Goal: Information Seeking & Learning: Check status

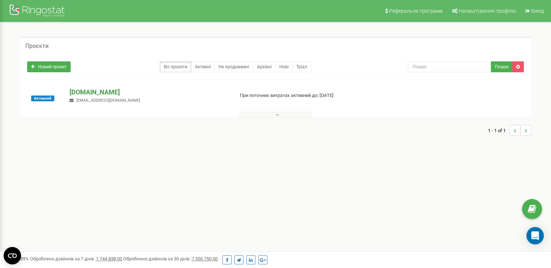
click at [86, 88] on p "[DOMAIN_NAME]" at bounding box center [149, 91] width 158 height 9
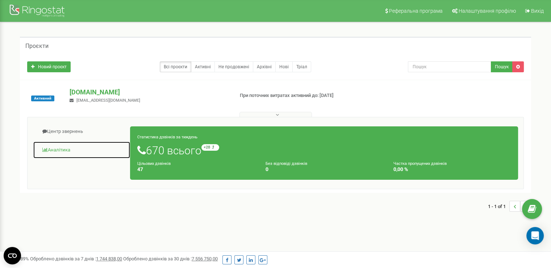
click at [67, 147] on link "Аналiтика" at bounding box center [82, 150] width 98 height 18
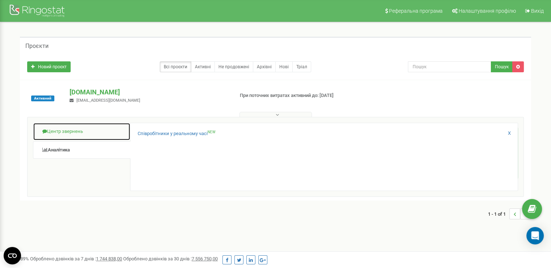
click at [73, 128] on link "Центр звернень" at bounding box center [82, 132] width 98 height 18
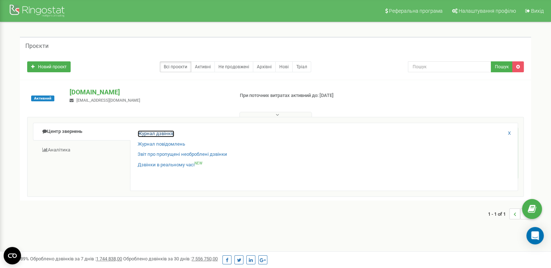
click at [151, 134] on link "Журнал дзвінків" at bounding box center [156, 133] width 37 height 7
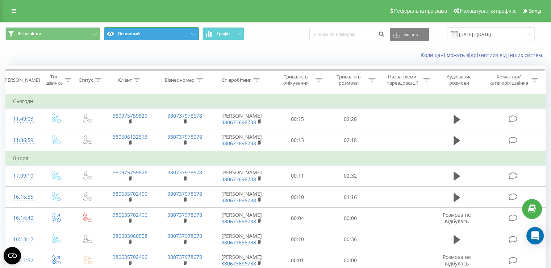
click at [168, 35] on button "Основний" at bounding box center [151, 33] width 95 height 13
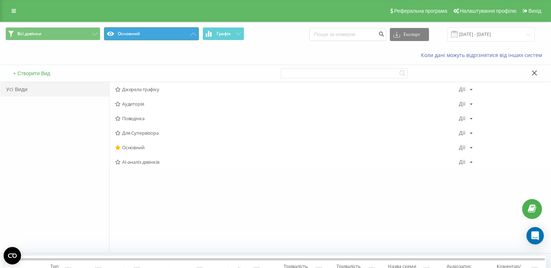
click at [168, 35] on button "Основний" at bounding box center [151, 33] width 95 height 13
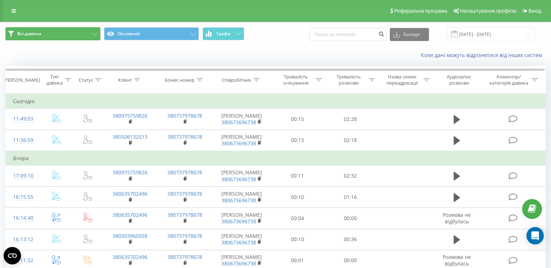
click at [78, 33] on button "Всі дзвінки" at bounding box center [52, 33] width 95 height 13
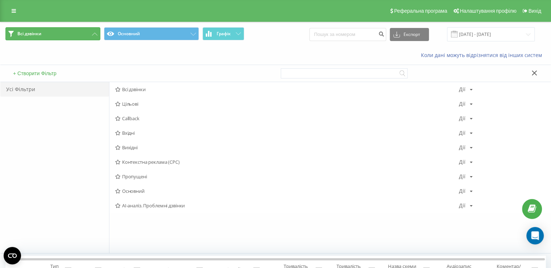
click at [78, 33] on button "Всі дзвінки" at bounding box center [52, 33] width 95 height 13
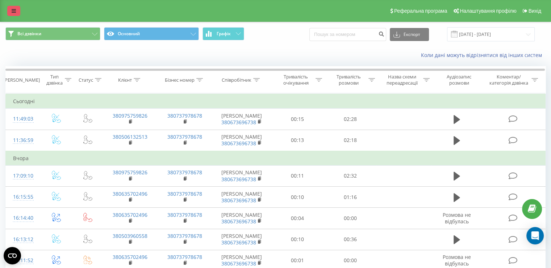
click at [11, 8] on link at bounding box center [13, 11] width 13 height 10
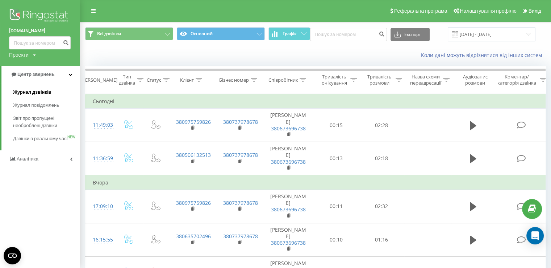
click at [43, 94] on span "Журнал дзвінків" at bounding box center [32, 91] width 38 height 7
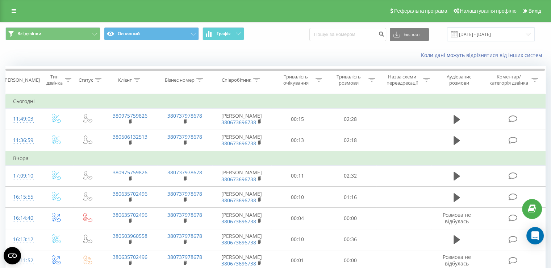
click at [9, 12] on link at bounding box center [13, 11] width 13 height 10
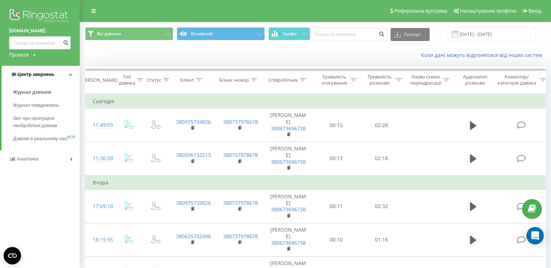
click at [43, 76] on span "Центр звернень" at bounding box center [35, 73] width 37 height 5
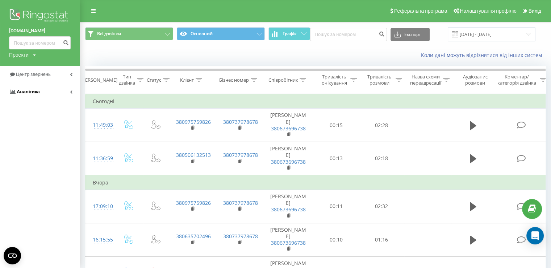
click at [41, 91] on link "Аналiтика" at bounding box center [40, 91] width 80 height 17
click at [36, 113] on span "Співробітники у реальному часі" at bounding box center [40, 113] width 55 height 15
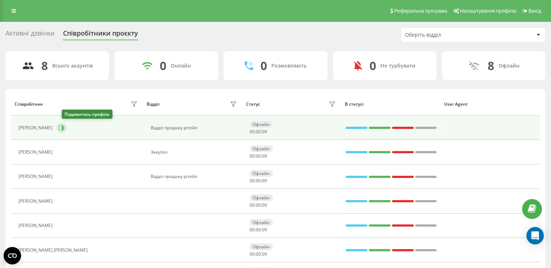
click at [67, 127] on button at bounding box center [61, 127] width 11 height 11
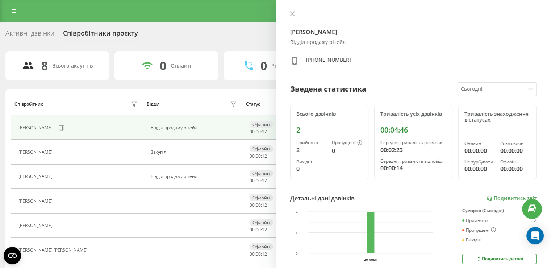
click at [477, 87] on div at bounding box center [491, 89] width 61 height 8
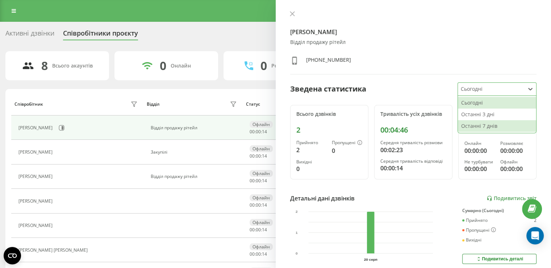
click at [470, 122] on div "Останні 7 днів" at bounding box center [497, 126] width 78 height 12
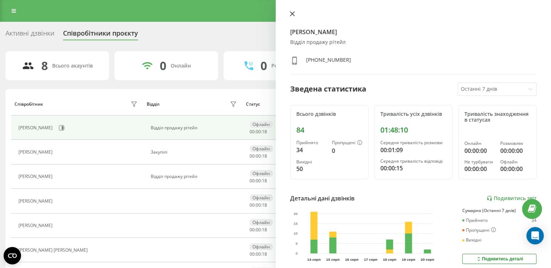
click at [291, 11] on icon at bounding box center [292, 13] width 5 height 5
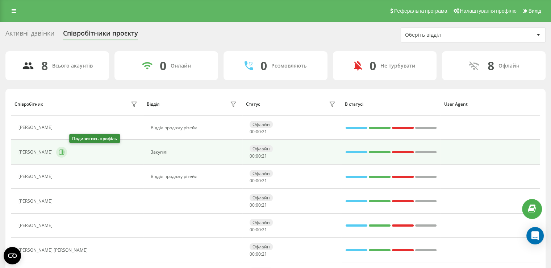
click at [63, 152] on icon at bounding box center [63, 152] width 2 height 4
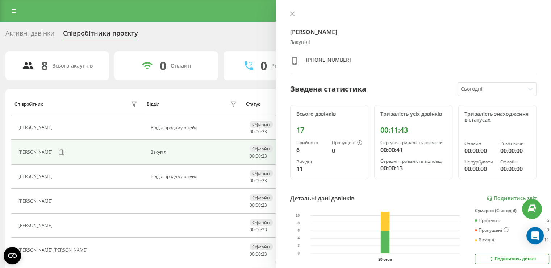
click at [471, 90] on div at bounding box center [491, 89] width 61 height 8
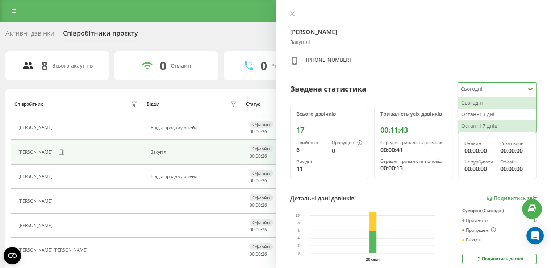
click at [478, 124] on div "Останні 7 днів" at bounding box center [497, 126] width 78 height 12
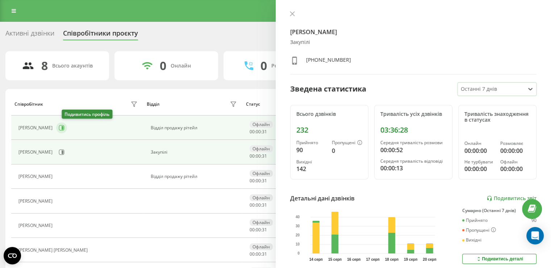
click at [63, 127] on icon at bounding box center [63, 128] width 2 height 4
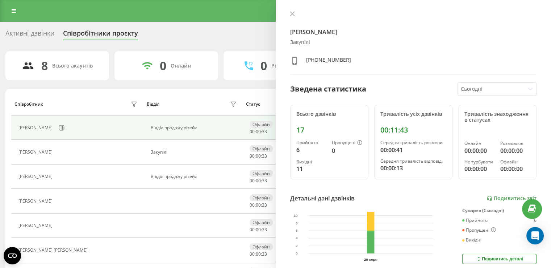
click at [500, 85] on div at bounding box center [491, 89] width 61 height 8
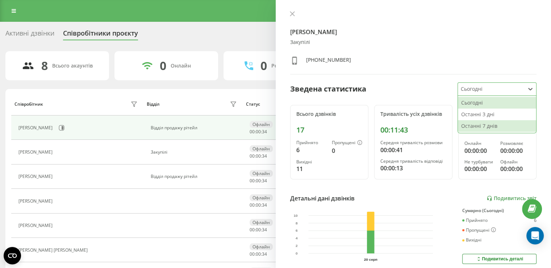
click at [462, 127] on div "Останні 7 днів" at bounding box center [497, 126] width 78 height 12
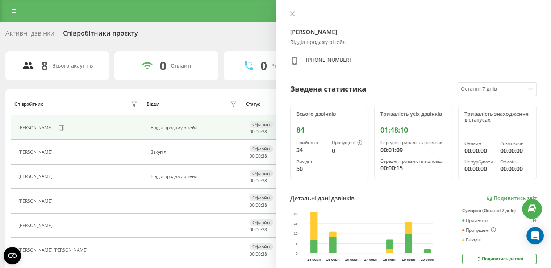
click at [214, 93] on th "Відділ" at bounding box center [193, 103] width 99 height 23
click at [293, 12] on icon at bounding box center [292, 13] width 5 height 5
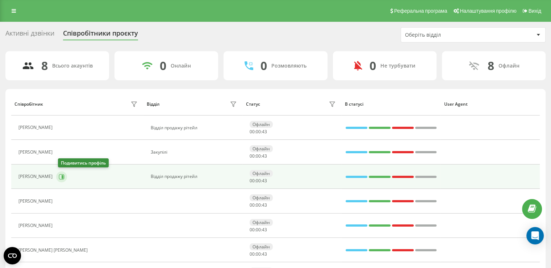
click at [63, 175] on icon at bounding box center [63, 176] width 2 height 4
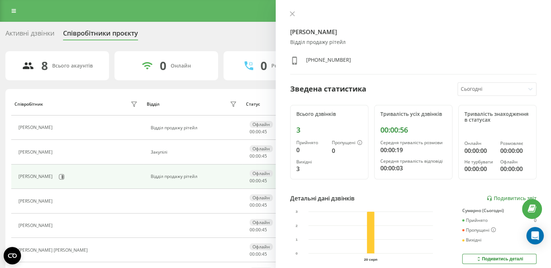
click at [465, 89] on div at bounding box center [491, 89] width 61 height 8
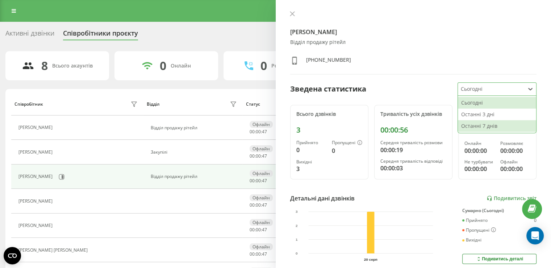
click at [479, 124] on div "Останні 7 днів" at bounding box center [497, 126] width 78 height 12
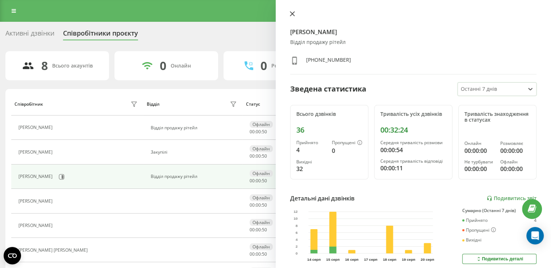
click at [288, 12] on button at bounding box center [292, 14] width 9 height 7
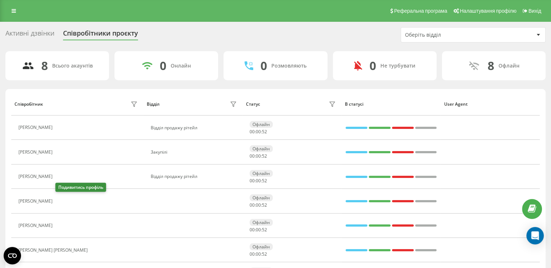
click at [62, 199] on icon at bounding box center [62, 201] width 2 height 4
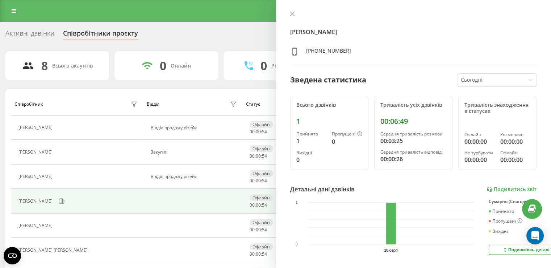
click at [497, 76] on div at bounding box center [491, 80] width 61 height 8
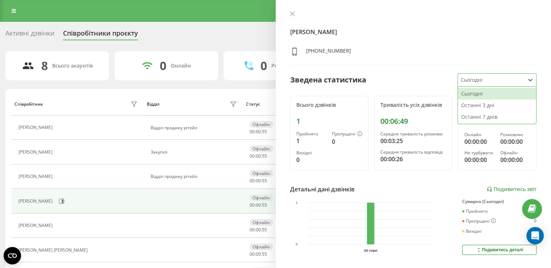
click at [473, 115] on div "Останні 7 днів" at bounding box center [497, 117] width 78 height 12
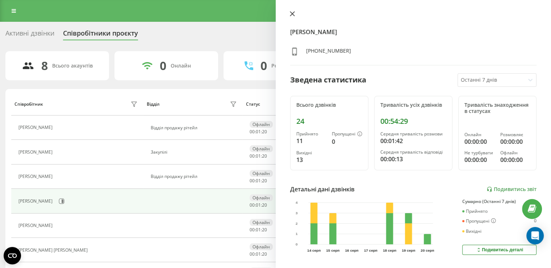
click at [290, 13] on icon at bounding box center [292, 13] width 5 height 5
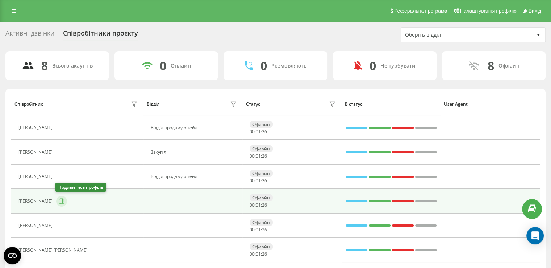
click at [63, 200] on icon at bounding box center [61, 200] width 5 height 5
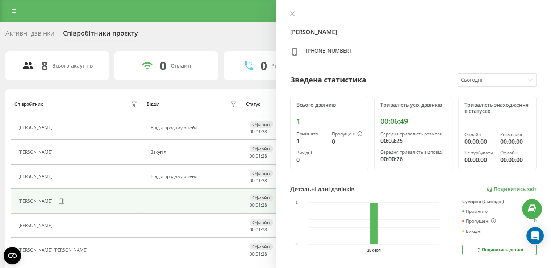
click at [496, 83] on div at bounding box center [491, 80] width 61 height 8
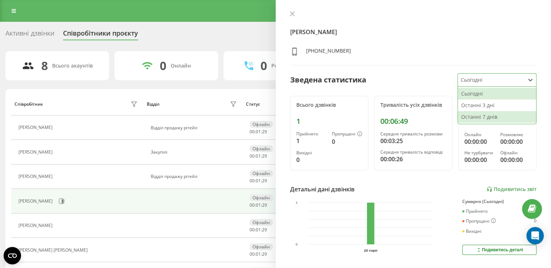
click at [482, 117] on div "Останні 7 днів" at bounding box center [497, 117] width 78 height 12
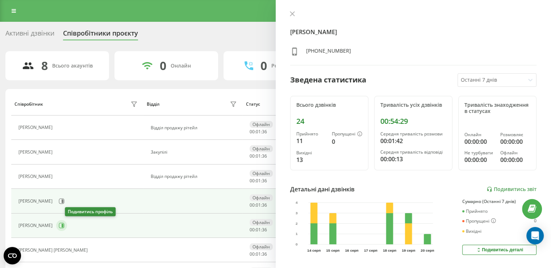
click at [65, 227] on icon at bounding box center [61, 225] width 5 height 5
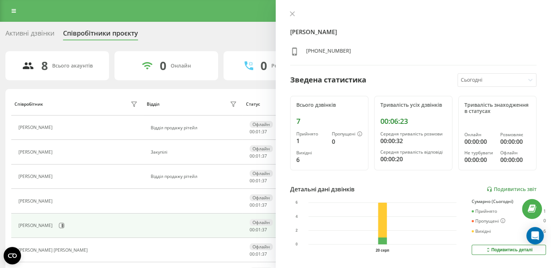
click at [509, 76] on div at bounding box center [491, 80] width 61 height 8
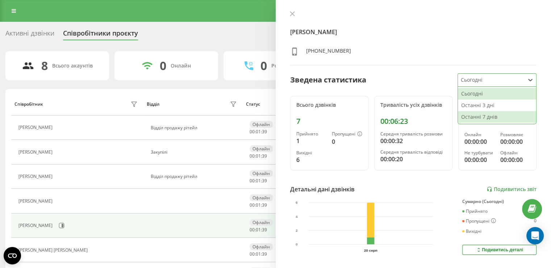
click at [482, 114] on div "Останні 7 днів" at bounding box center [497, 117] width 78 height 12
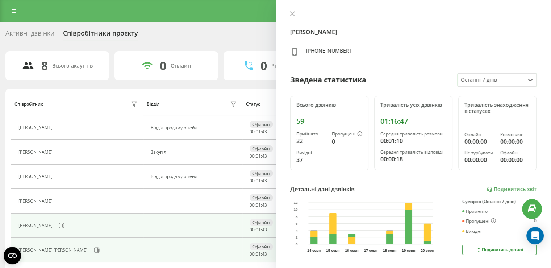
scroll to position [70, 0]
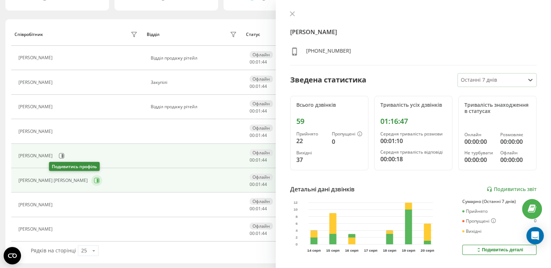
click at [94, 181] on icon at bounding box center [97, 180] width 6 height 6
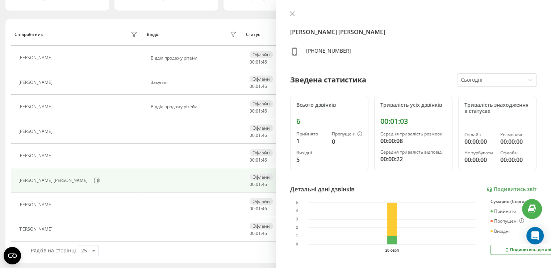
click at [496, 80] on div at bounding box center [491, 80] width 61 height 8
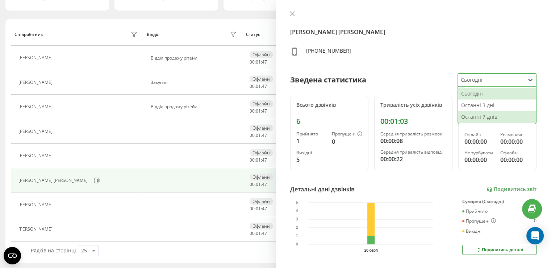
click at [473, 112] on div "Останні 7 днів" at bounding box center [497, 117] width 78 height 12
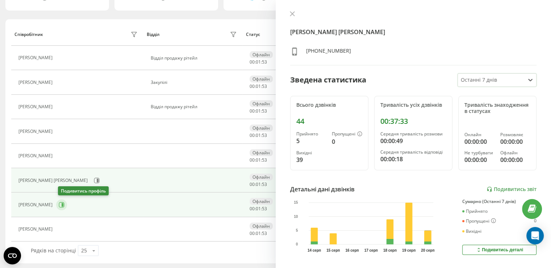
click at [67, 202] on button at bounding box center [61, 204] width 11 height 11
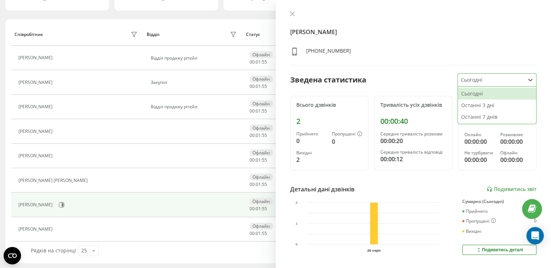
click at [481, 80] on div at bounding box center [491, 80] width 61 height 8
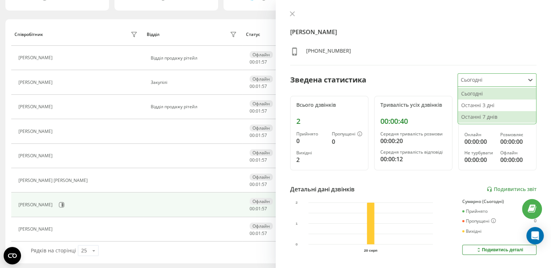
click at [479, 115] on div "Останні 7 днів" at bounding box center [497, 117] width 78 height 12
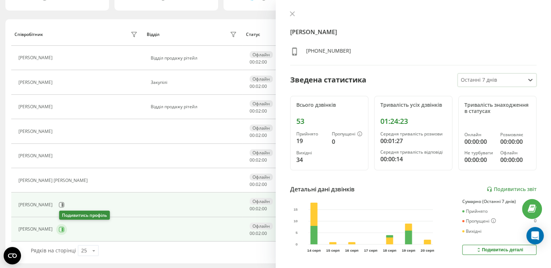
click at [63, 230] on icon at bounding box center [62, 229] width 6 height 6
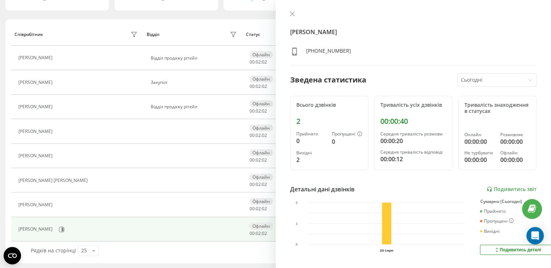
click at [497, 79] on div at bounding box center [491, 80] width 61 height 8
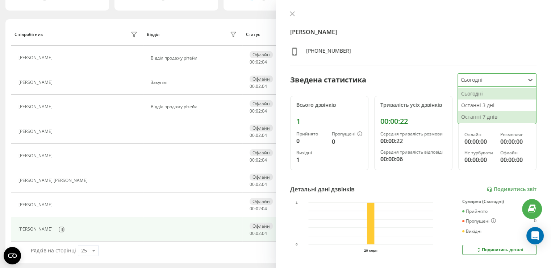
click at [477, 116] on div "Останні 7 днів" at bounding box center [497, 117] width 78 height 12
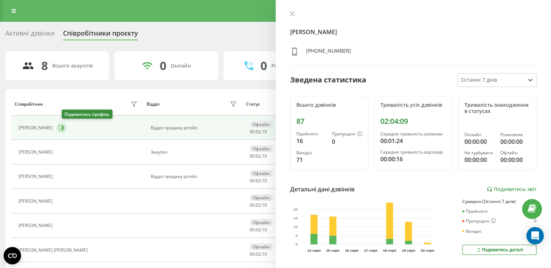
click at [65, 129] on icon at bounding box center [62, 128] width 6 height 6
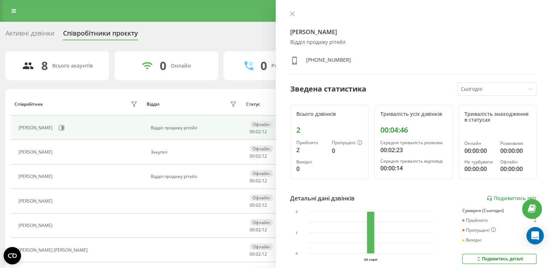
click at [493, 89] on div at bounding box center [491, 89] width 61 height 8
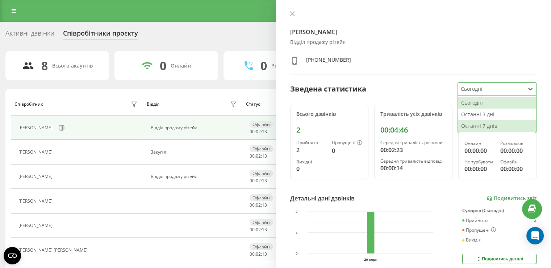
click at [477, 125] on div "Останні 7 днів" at bounding box center [497, 126] width 78 height 12
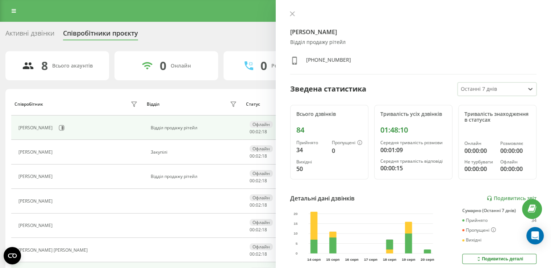
scroll to position [70, 0]
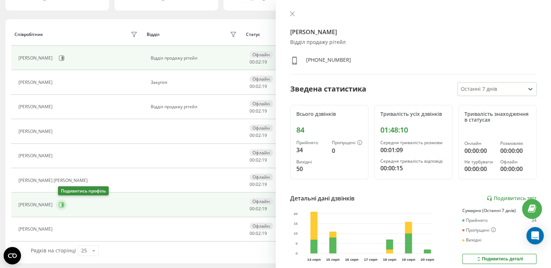
click at [62, 202] on icon at bounding box center [62, 205] width 6 height 6
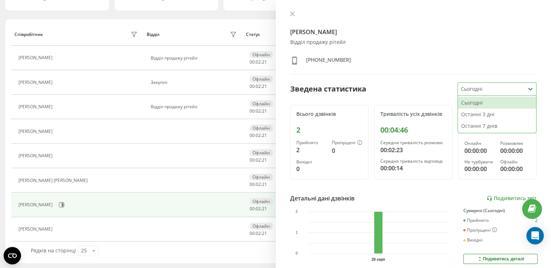
click at [481, 82] on div "Олександр Яценко Відділ продажу рітейл +380673696738 Зведена статистика 3 resul…" at bounding box center [414, 134] width 276 height 268
click at [475, 123] on div "Останні 7 днів" at bounding box center [497, 126] width 78 height 12
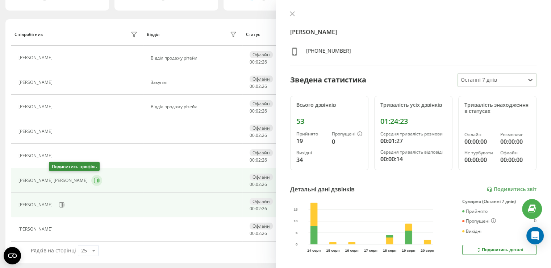
click at [94, 177] on icon at bounding box center [96, 179] width 5 height 5
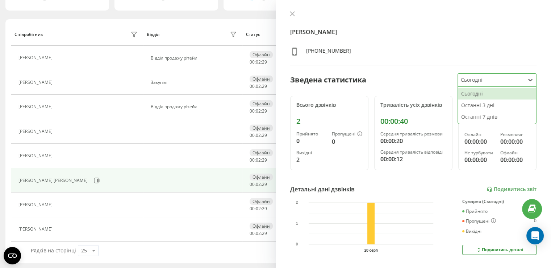
click at [493, 77] on div at bounding box center [491, 80] width 61 height 8
click at [463, 117] on div "Останні 7 днів" at bounding box center [497, 117] width 78 height 12
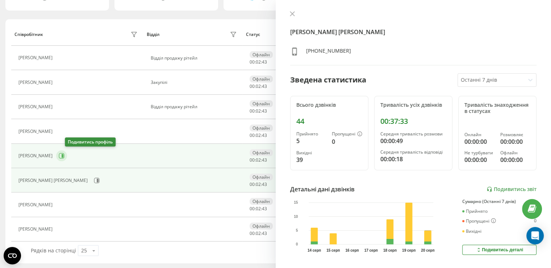
click at [65, 156] on icon at bounding box center [62, 156] width 6 height 6
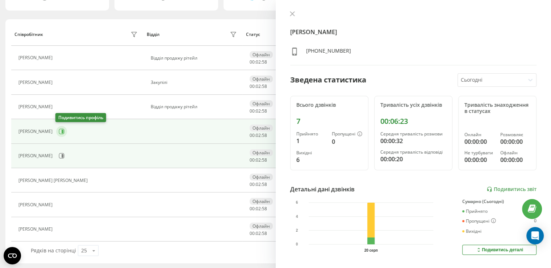
click at [62, 130] on icon at bounding box center [63, 131] width 2 height 4
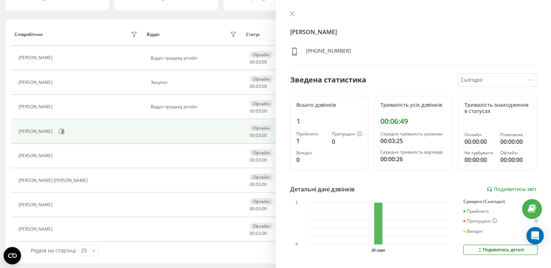
click at [496, 77] on div at bounding box center [491, 80] width 61 height 8
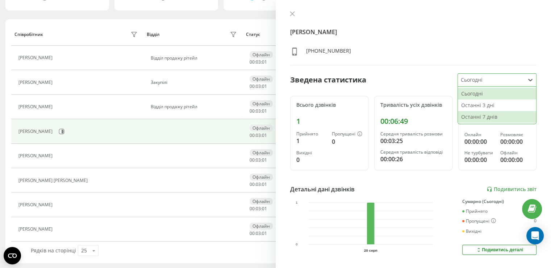
click at [458, 116] on div "Останні 7 днів" at bounding box center [497, 117] width 78 height 12
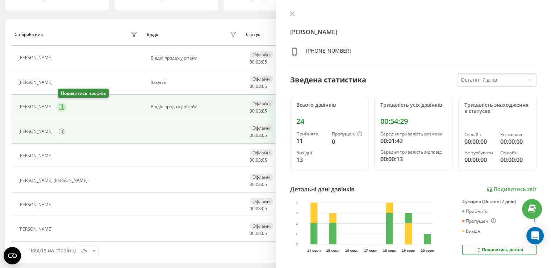
click at [63, 106] on icon at bounding box center [63, 107] width 2 height 4
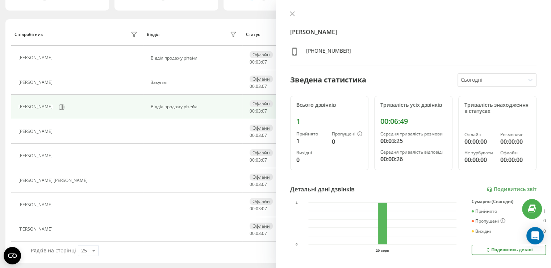
click at [465, 94] on div "Загоскін Андрій +380675622140 Зведена статистика Сьогодні Всього дзвінків 1 При…" at bounding box center [414, 134] width 276 height 268
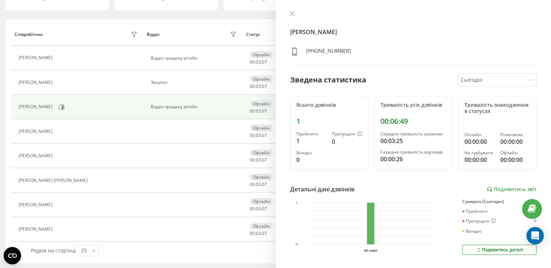
click at [467, 81] on div at bounding box center [491, 80] width 61 height 8
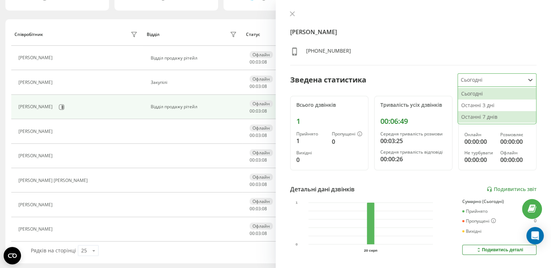
click at [468, 115] on div "Останні 7 днів" at bounding box center [497, 117] width 78 height 12
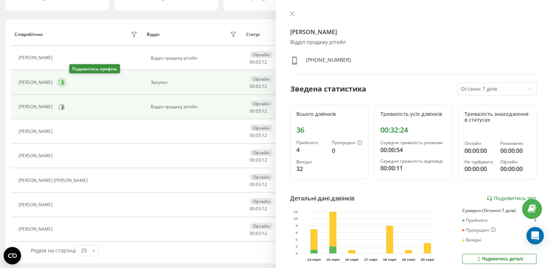
click at [65, 82] on icon at bounding box center [62, 82] width 6 height 6
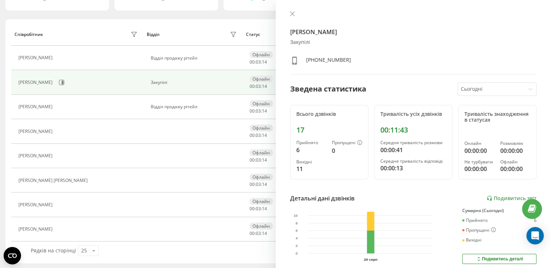
click at [473, 89] on div at bounding box center [491, 89] width 61 height 8
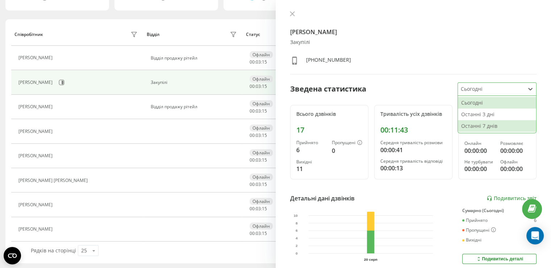
click at [468, 127] on div "Останні 7 днів" at bounding box center [497, 126] width 78 height 12
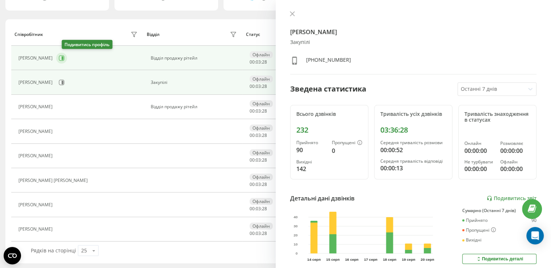
click at [63, 58] on icon at bounding box center [63, 58] width 2 height 4
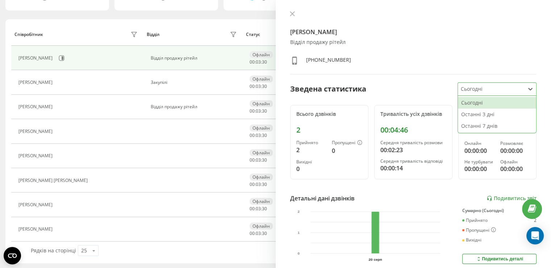
click at [486, 88] on div at bounding box center [491, 89] width 61 height 8
click at [476, 126] on div "Останні 7 днів" at bounding box center [497, 126] width 78 height 12
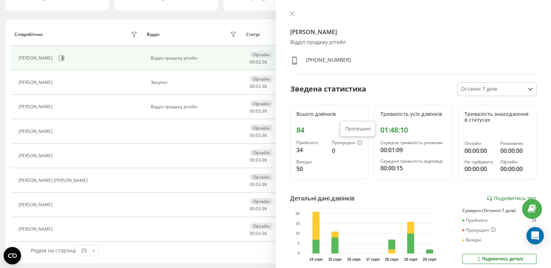
click at [360, 141] on icon at bounding box center [360, 141] width 0 height 0
drag, startPoint x: 295, startPoint y: 15, endPoint x: 395, endPoint y: 251, distance: 256.2
click at [376, 246] on div "Олександр Яценко Відділ продажу рітейл +380673696738 Зведена статистика Останні…" at bounding box center [414, 134] width 276 height 268
